Goal: Information Seeking & Learning: Learn about a topic

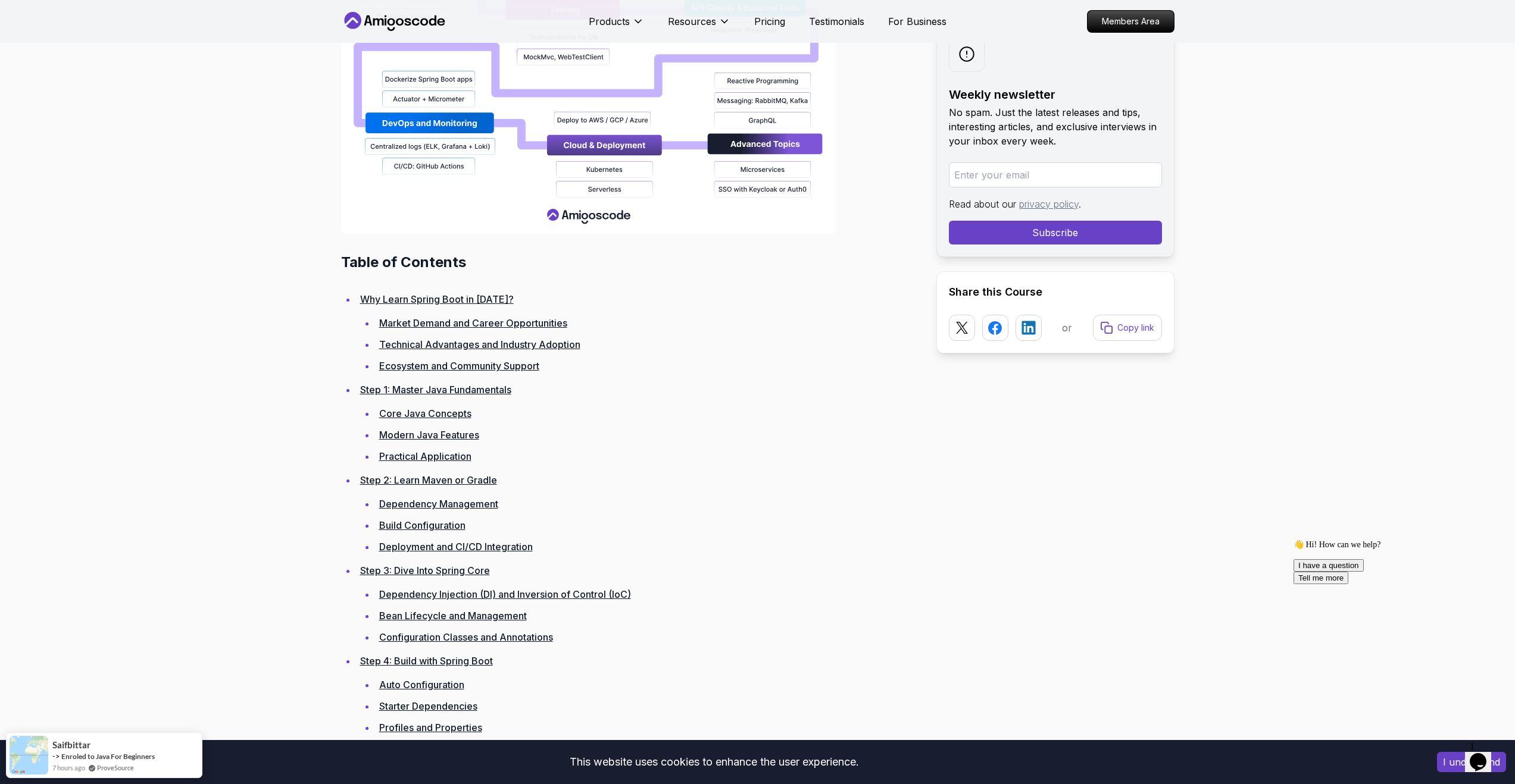
scroll to position [1425, 0]
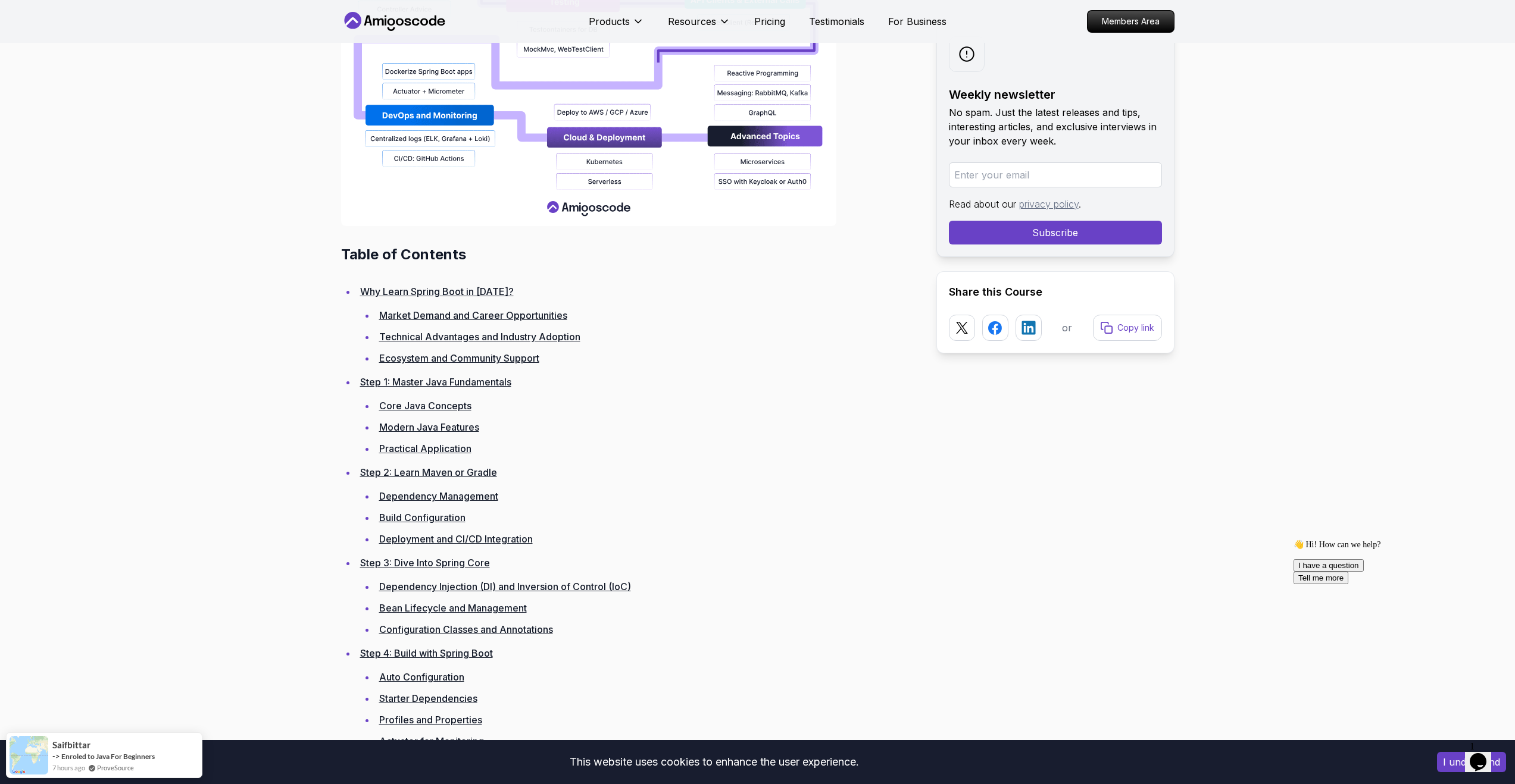
click at [475, 495] on link "Dependency Management" at bounding box center [438, 496] width 119 height 12
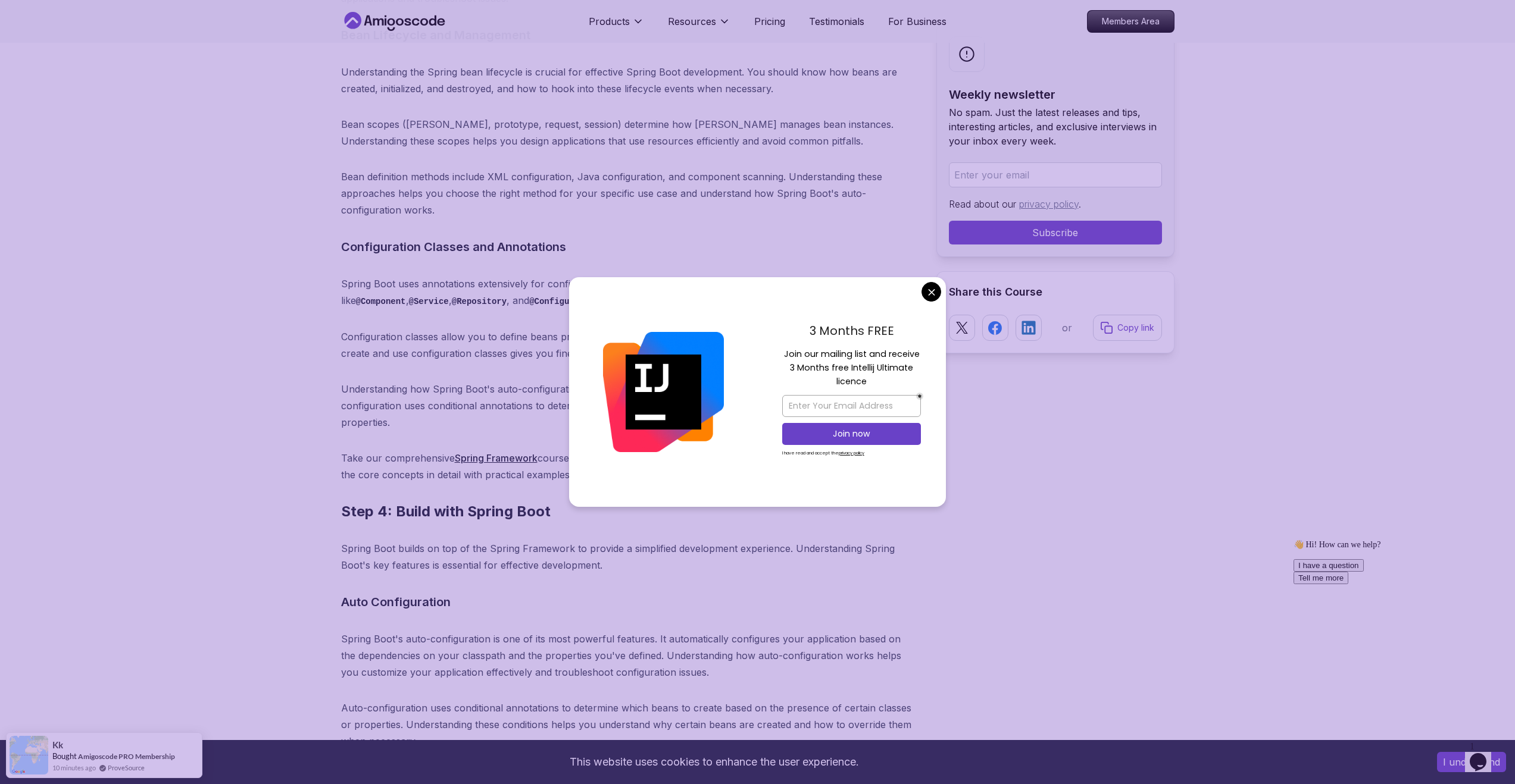
scroll to position [6053, 0]
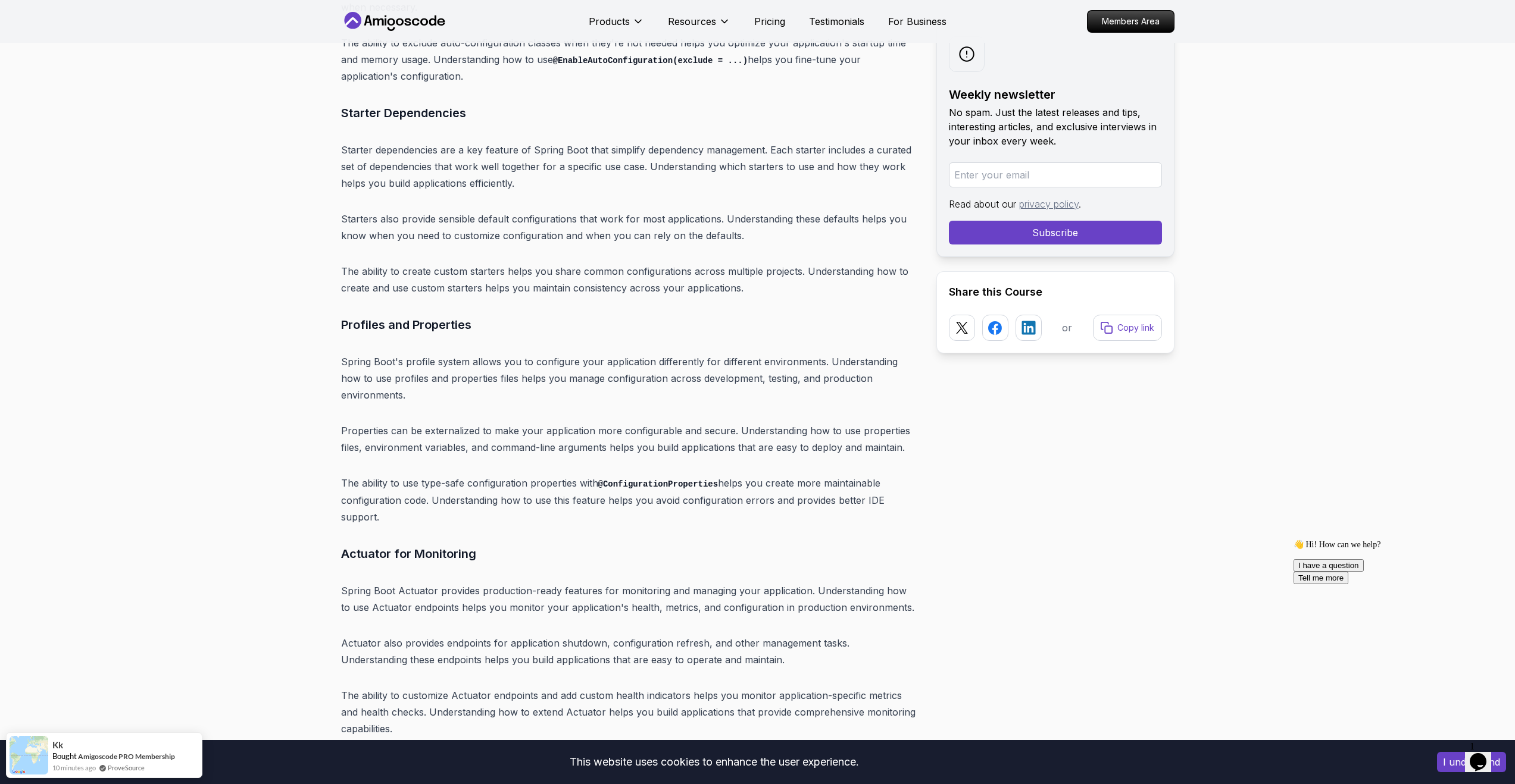
scroll to position [6619, 0]
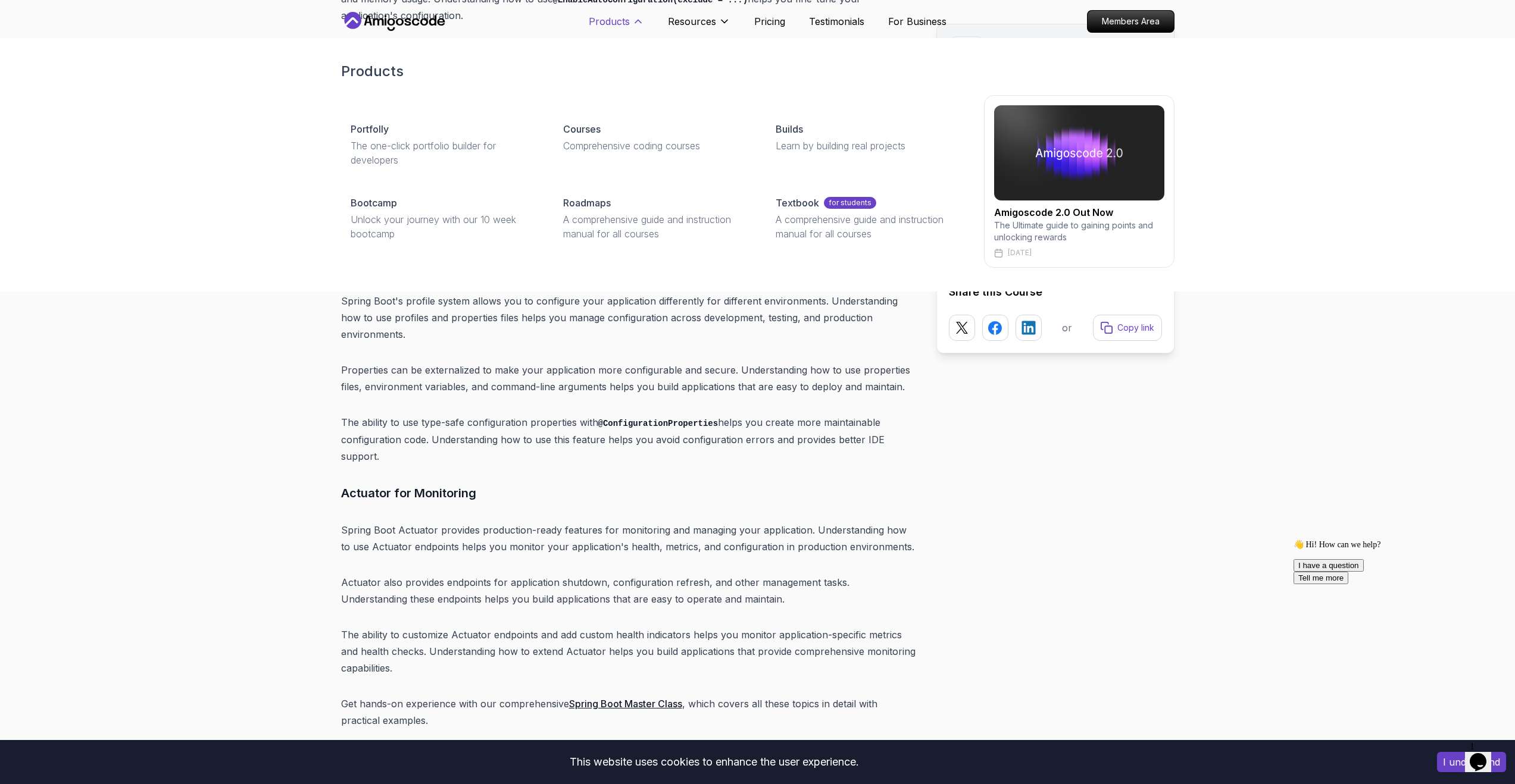
click at [625, 23] on p "Products" at bounding box center [609, 21] width 42 height 14
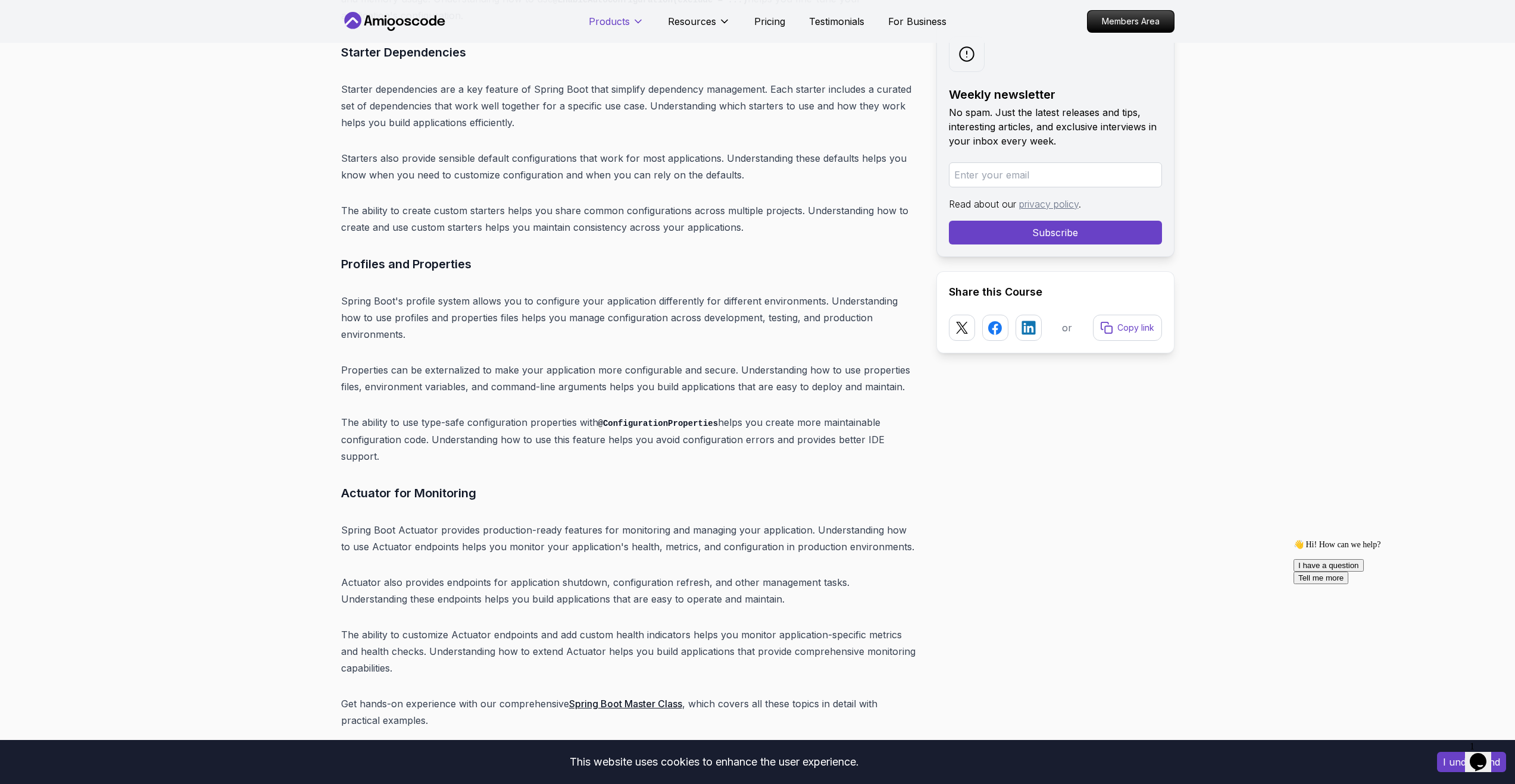
click at [625, 23] on p "Products" at bounding box center [609, 21] width 42 height 14
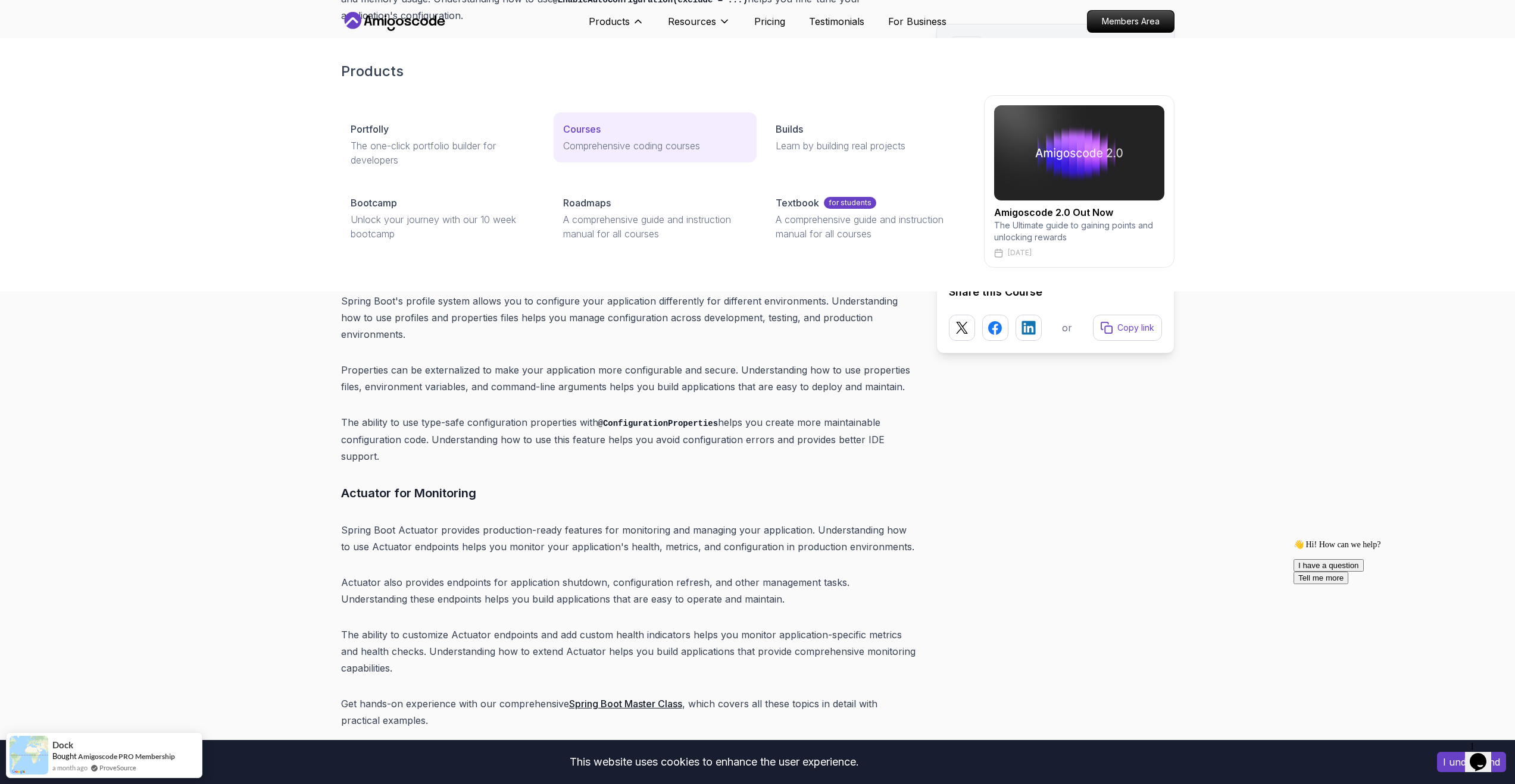
click at [616, 132] on div "Courses" at bounding box center [655, 129] width 184 height 14
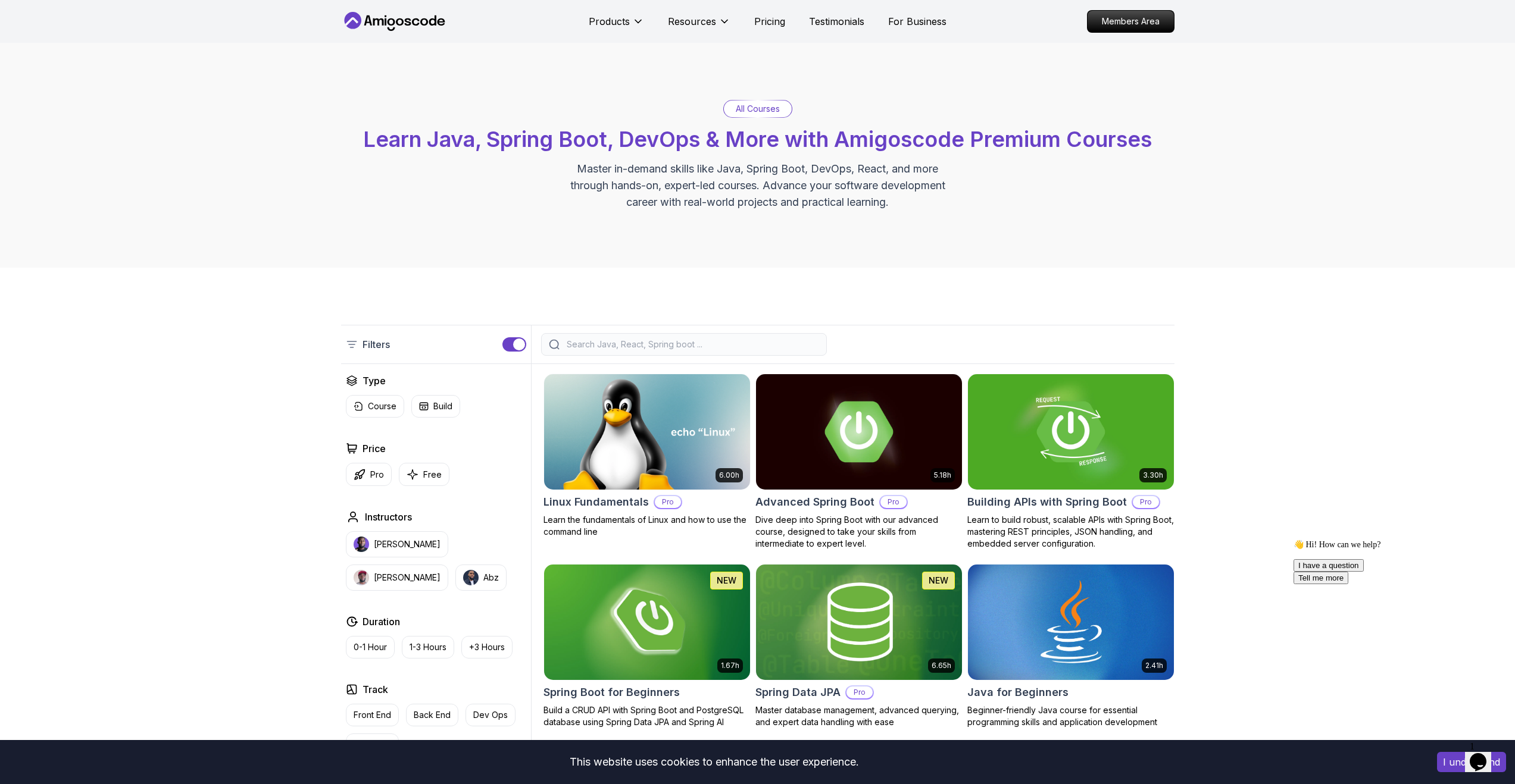
click at [1232, 150] on div "All Courses Learn Java, Spring Boot, DevOps & More with Amigoscode Premium Cour…" at bounding box center [758, 155] width 1515 height 225
